Goal: Obtain resource: Download file/media

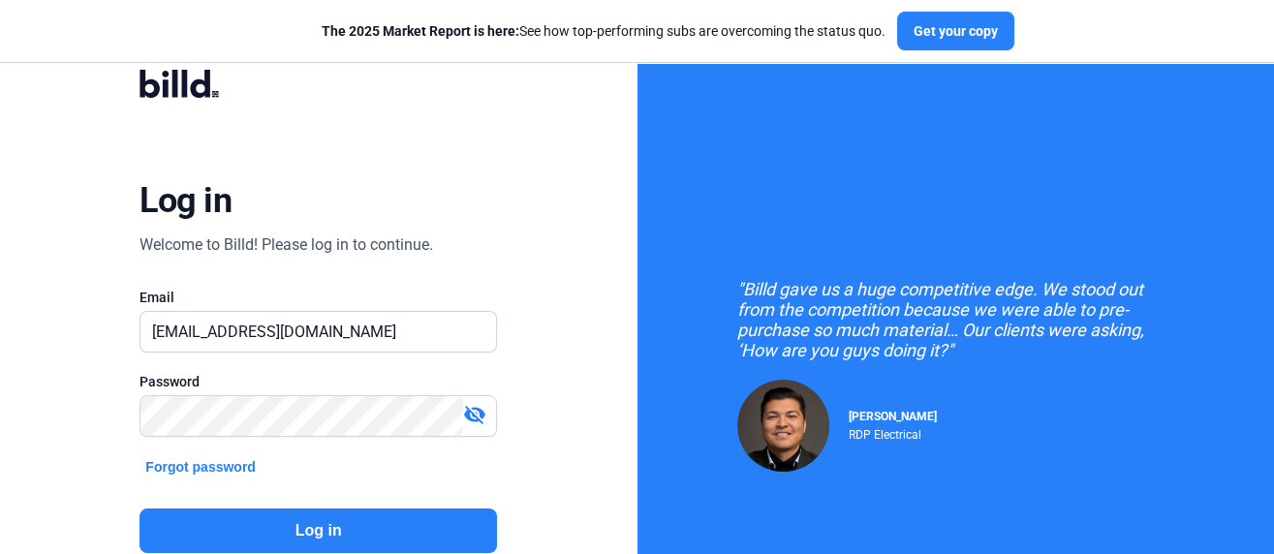
click at [320, 532] on button "Log in" at bounding box center [317, 531] width 357 height 45
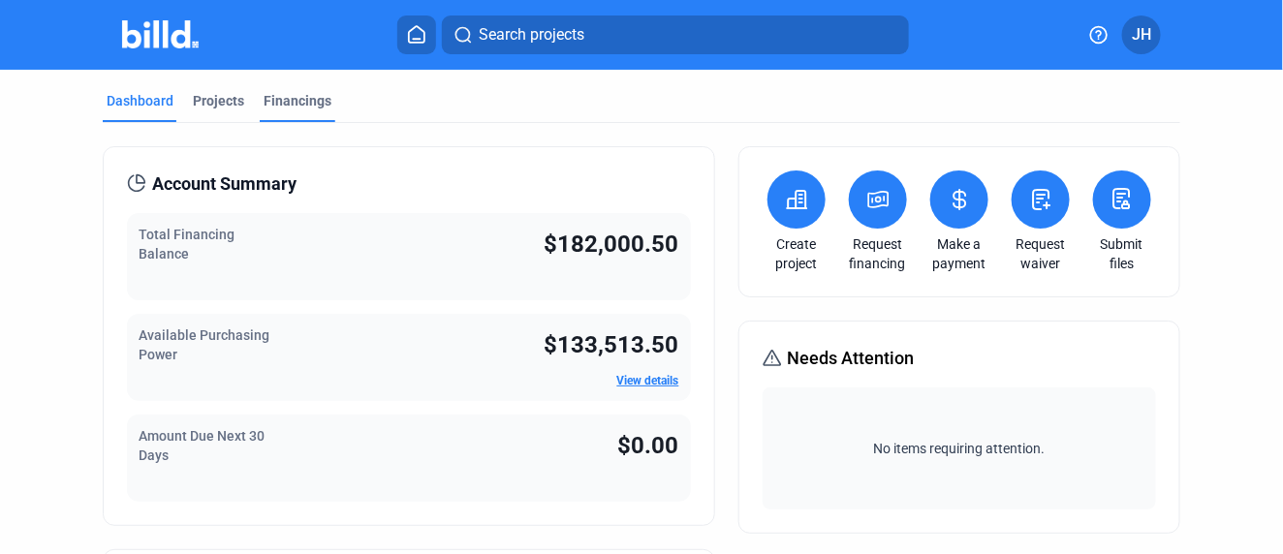
click at [291, 98] on div "Financings" at bounding box center [297, 100] width 68 height 19
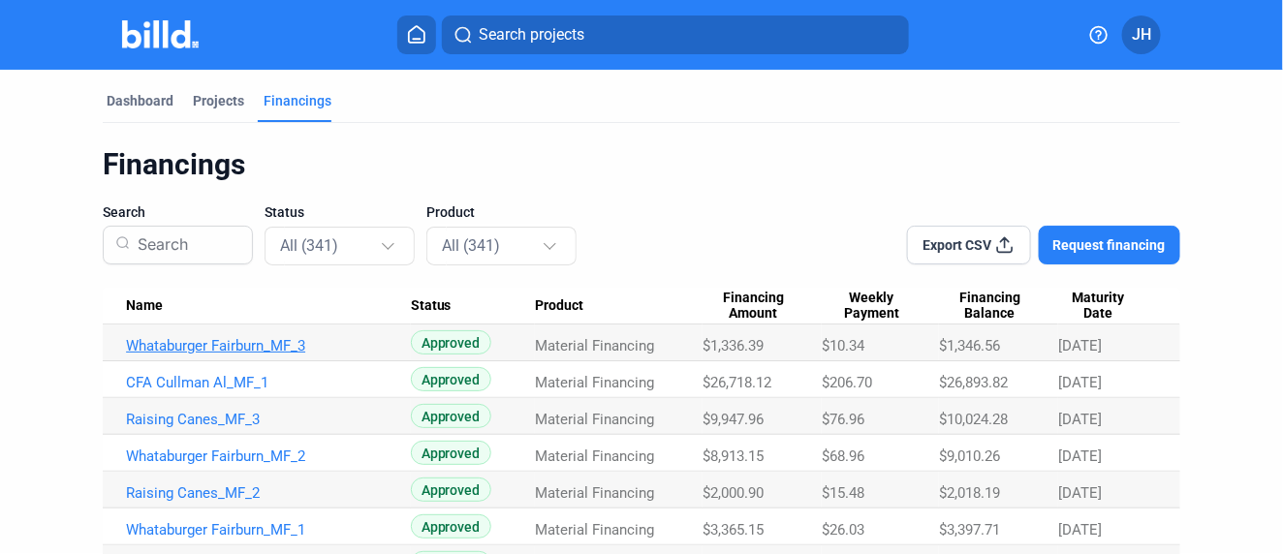
click at [228, 343] on link "Whataburger Fairburn_MF_3" at bounding box center [268, 345] width 285 height 17
click at [198, 355] on link "Whataburger Fairburn_MF_1" at bounding box center [268, 345] width 285 height 17
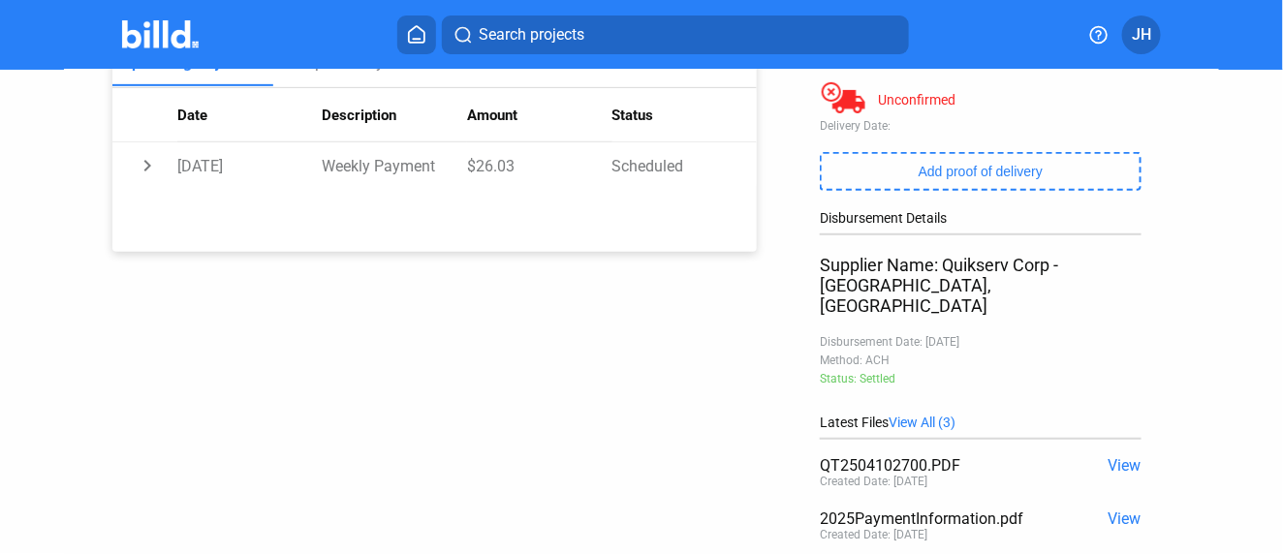
scroll to position [430, 0]
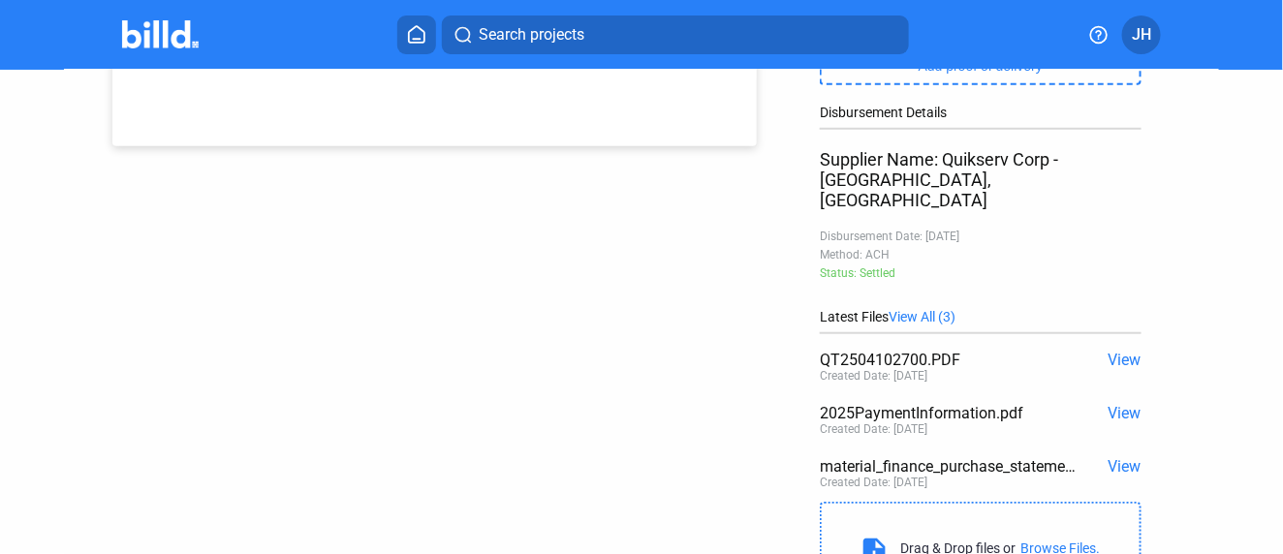
click at [1117, 351] on span "View" at bounding box center [1124, 360] width 33 height 18
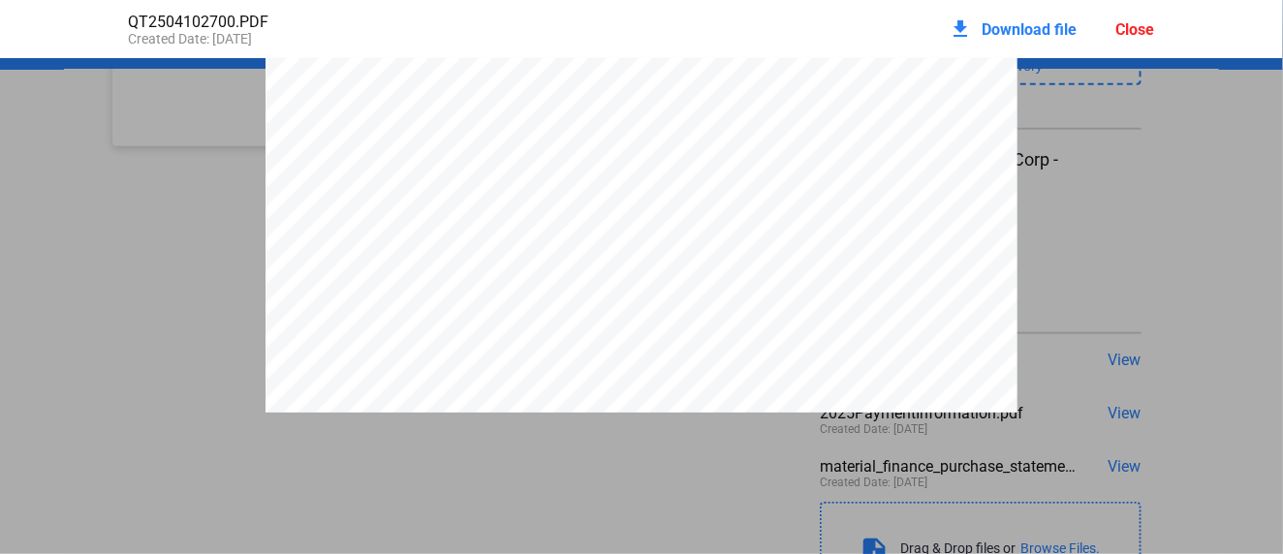
scroll to position [0, 0]
click at [1002, 27] on span "Download file" at bounding box center [1029, 29] width 95 height 18
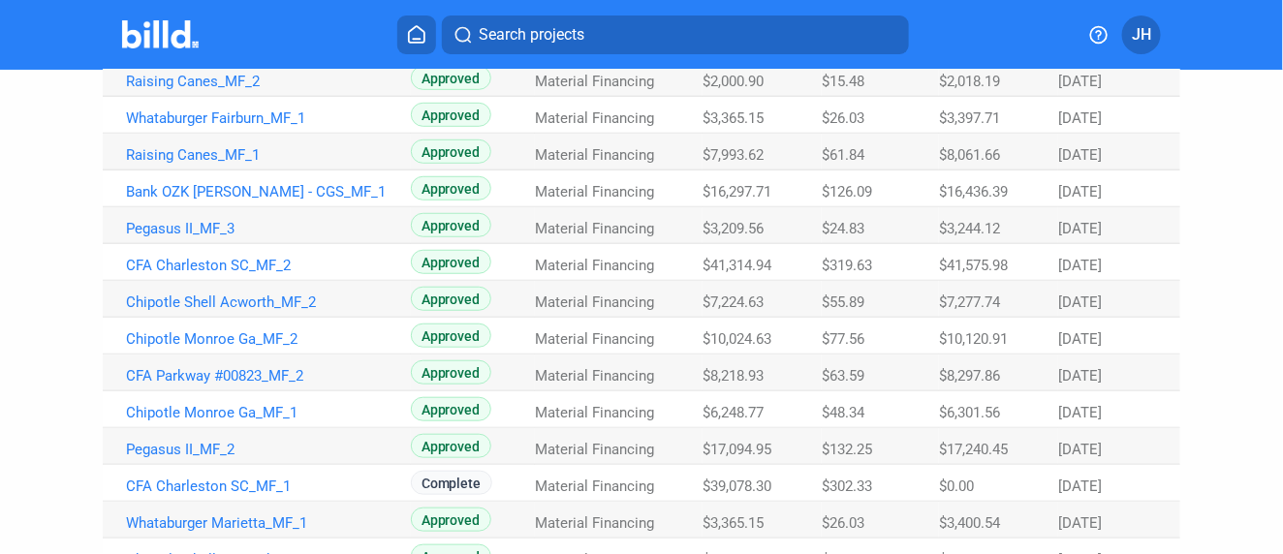
scroll to position [430, 0]
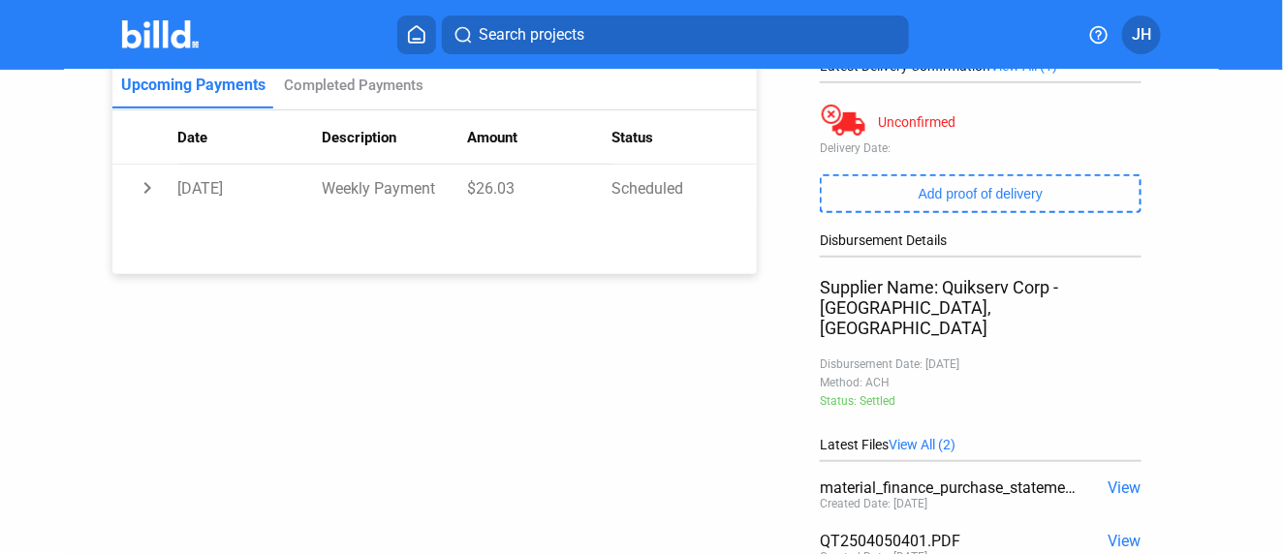
scroll to position [430, 0]
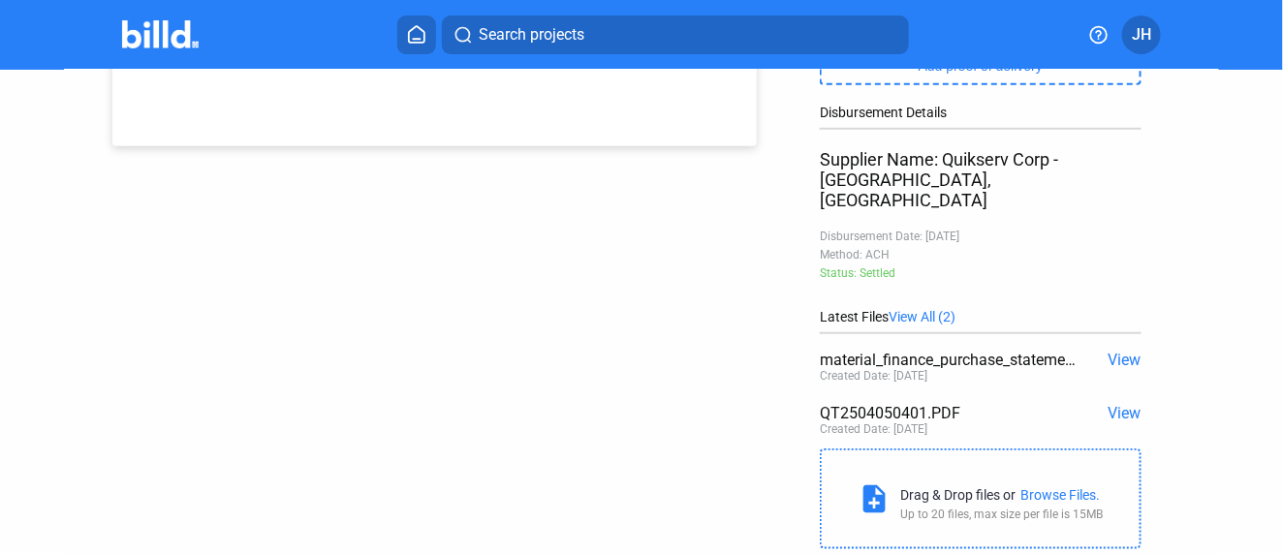
click at [1108, 404] on span "View" at bounding box center [1124, 413] width 33 height 18
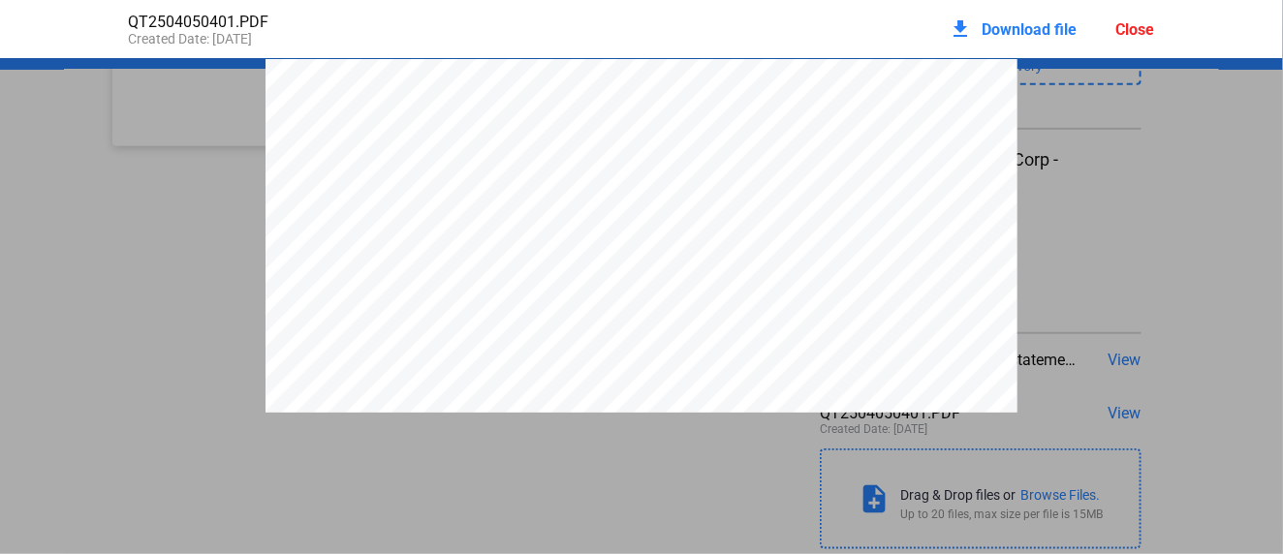
scroll to position [10, 0]
click at [1013, 25] on span "Download file" at bounding box center [1029, 29] width 95 height 18
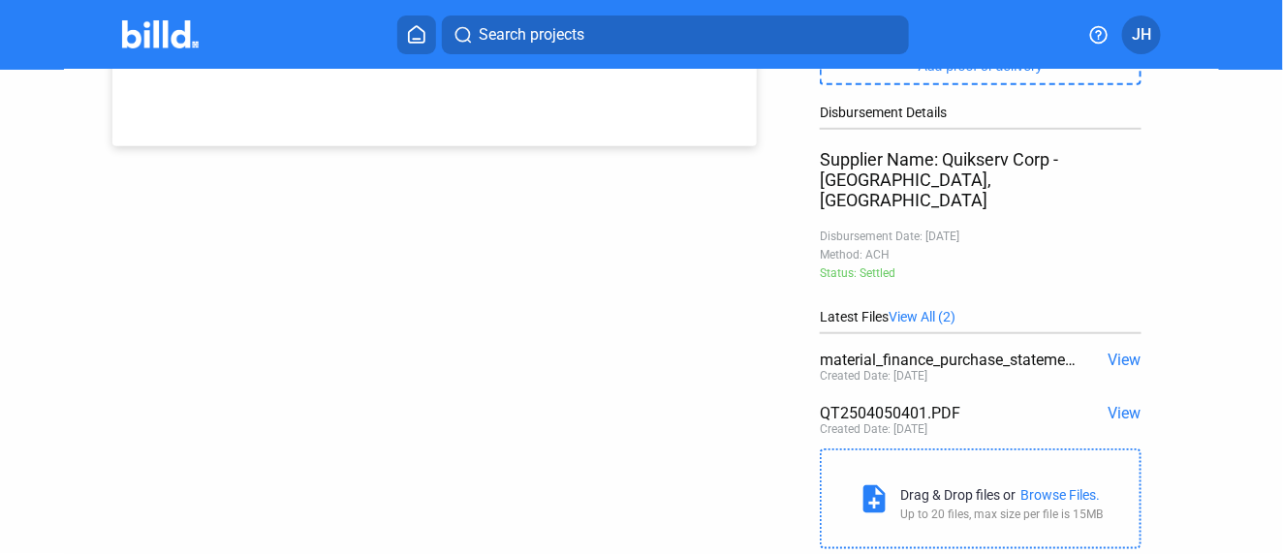
click at [505, 31] on span "Search projects" at bounding box center [532, 34] width 106 height 23
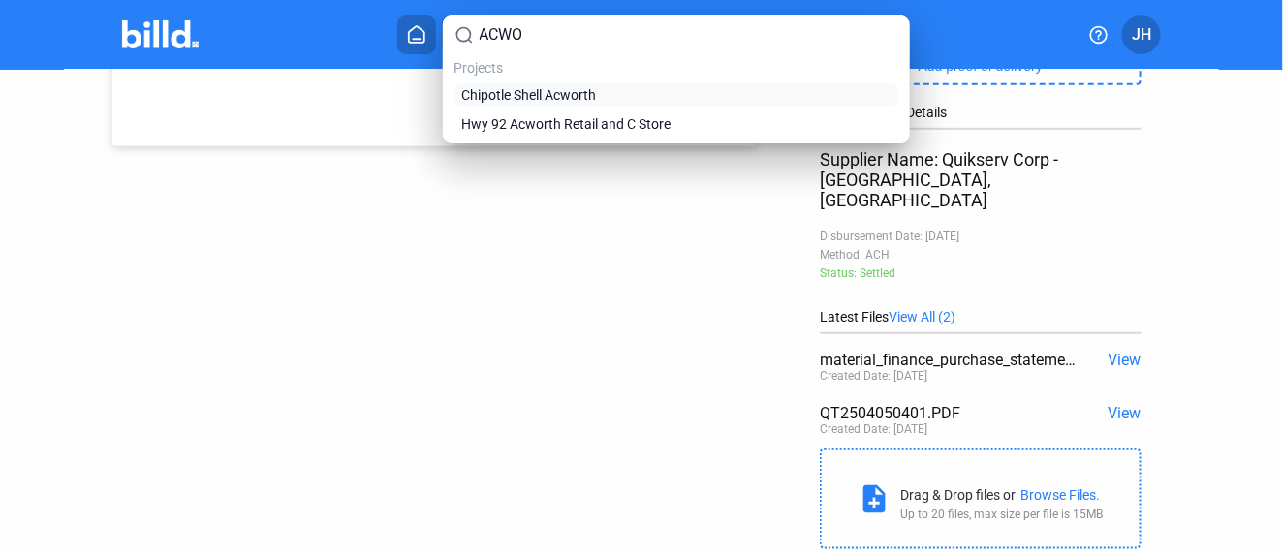
type input "ACWO"
click at [543, 90] on span "Chipotle Shell Acworth" at bounding box center [529, 94] width 135 height 19
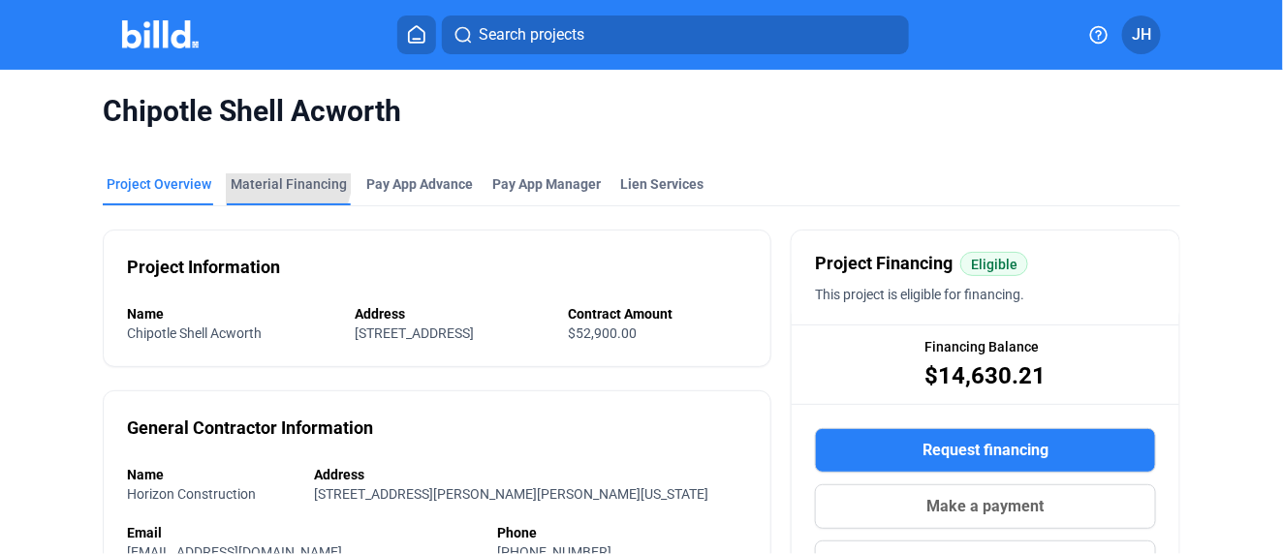
click at [260, 175] on div "Material Financing" at bounding box center [289, 183] width 116 height 19
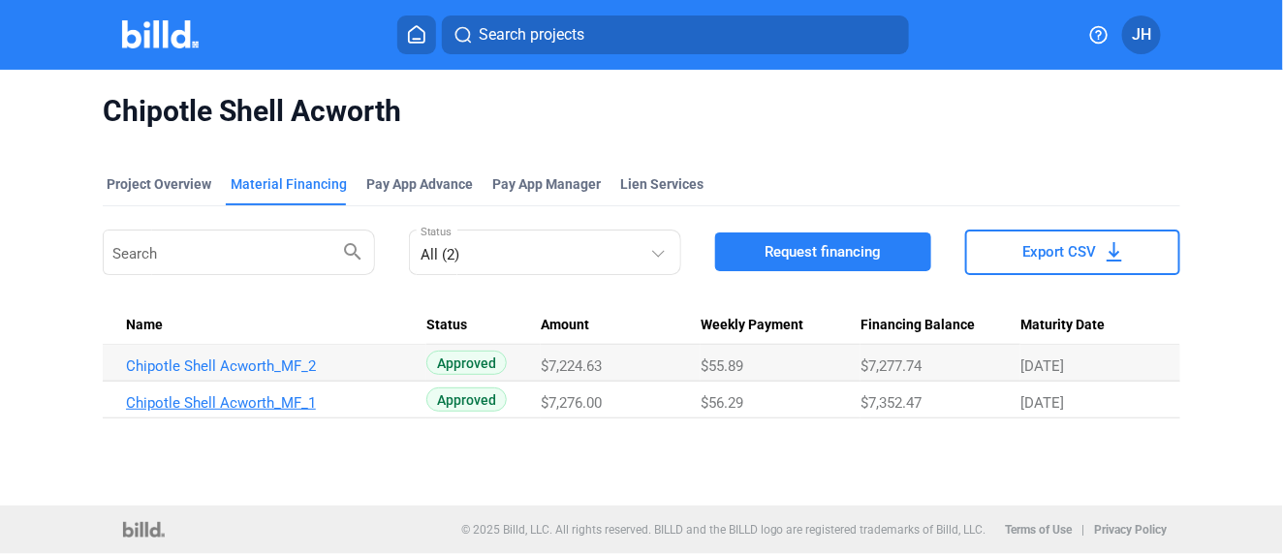
click at [305, 375] on link "Chipotle Shell Acworth_MF_1" at bounding box center [268, 365] width 285 height 17
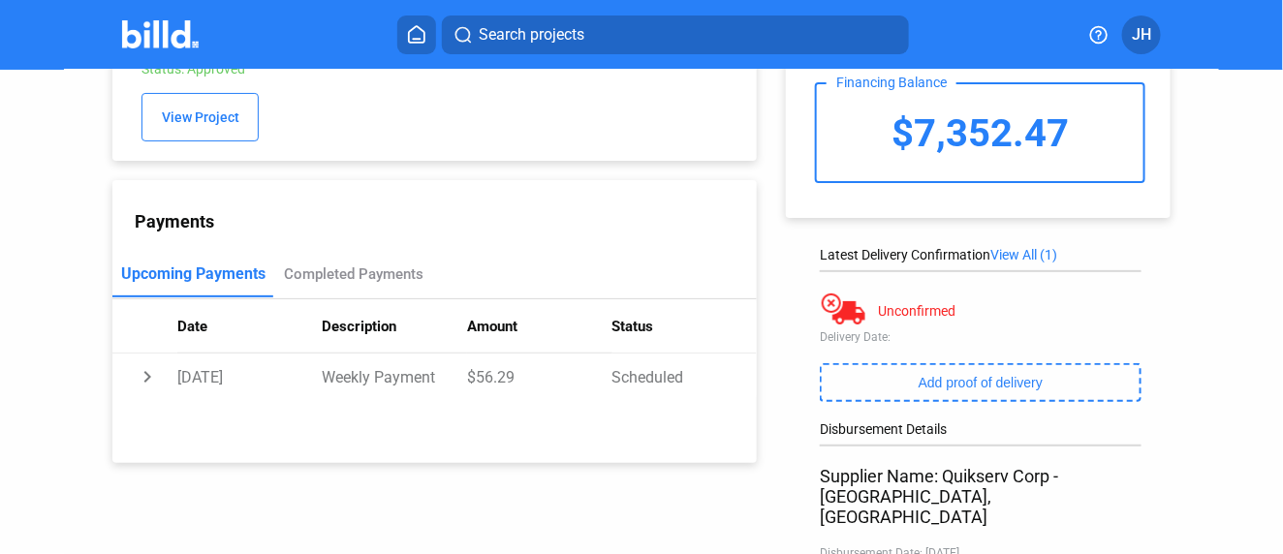
scroll to position [323, 0]
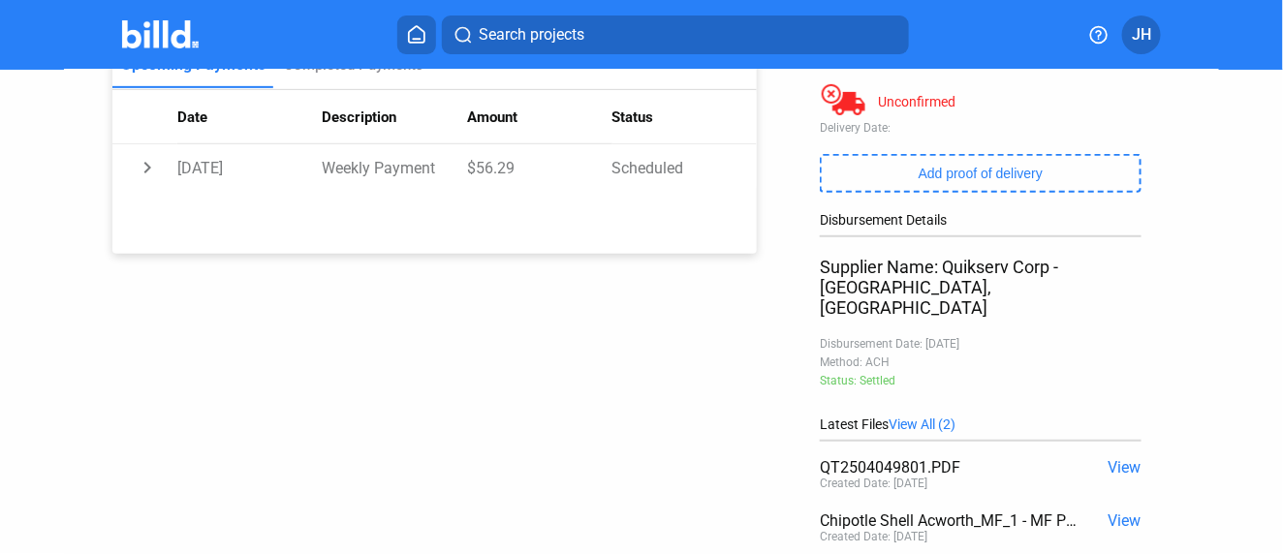
click at [1110, 458] on span "View" at bounding box center [1124, 467] width 33 height 18
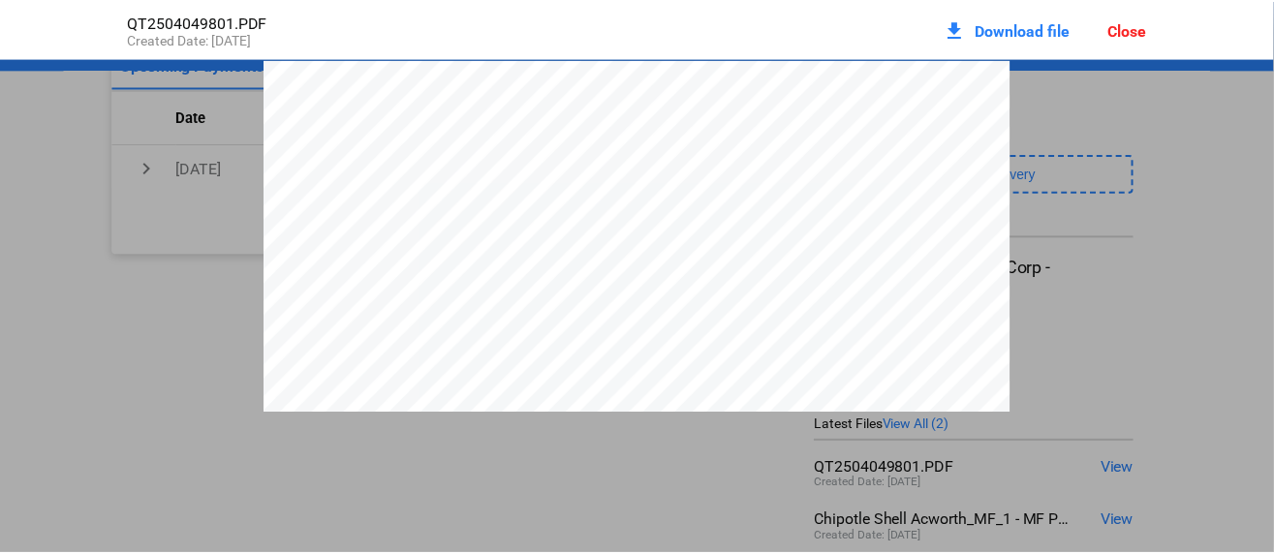
scroll to position [10, 0]
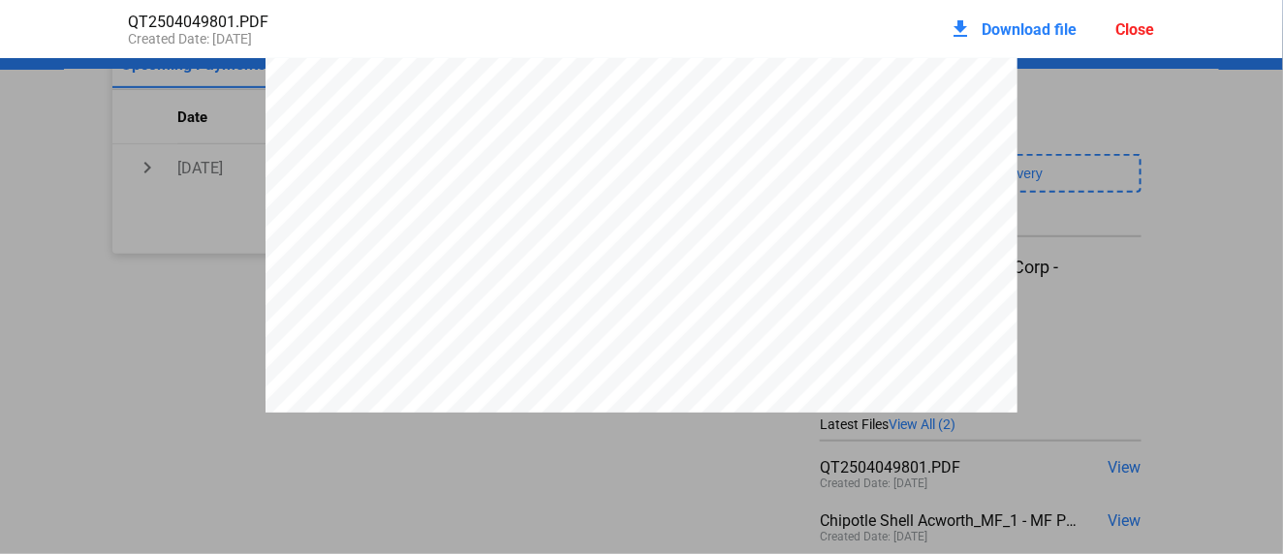
click at [1015, 25] on span "Download file" at bounding box center [1029, 29] width 95 height 18
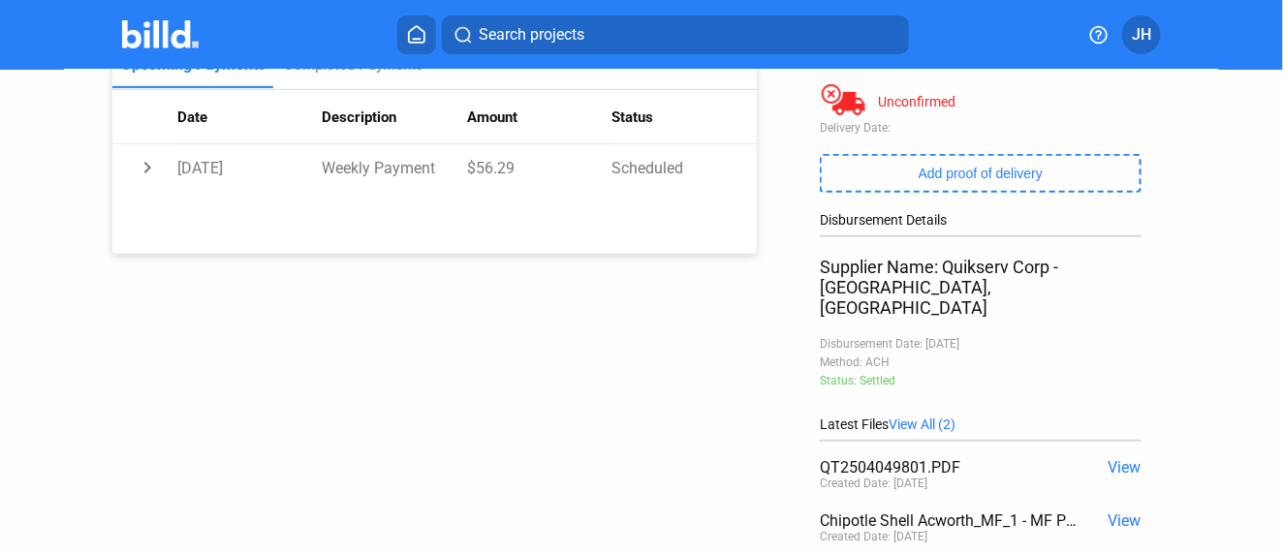
click at [1142, 36] on span "JH" at bounding box center [1140, 34] width 19 height 23
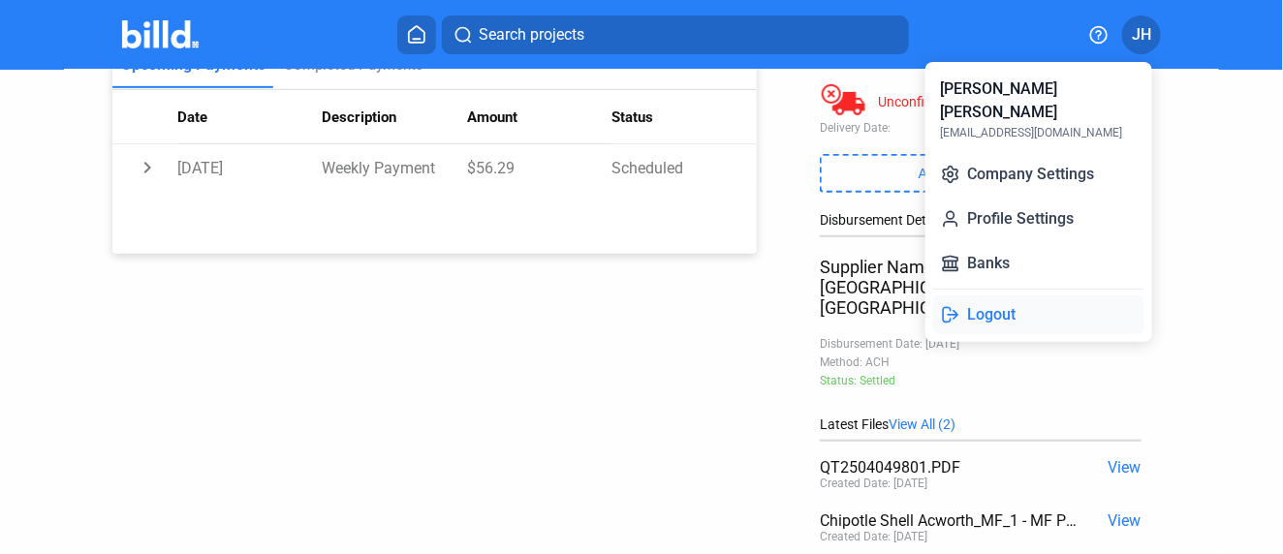
click at [1012, 296] on button "Logout" at bounding box center [1038, 314] width 211 height 39
